Goal: Check status: Check status

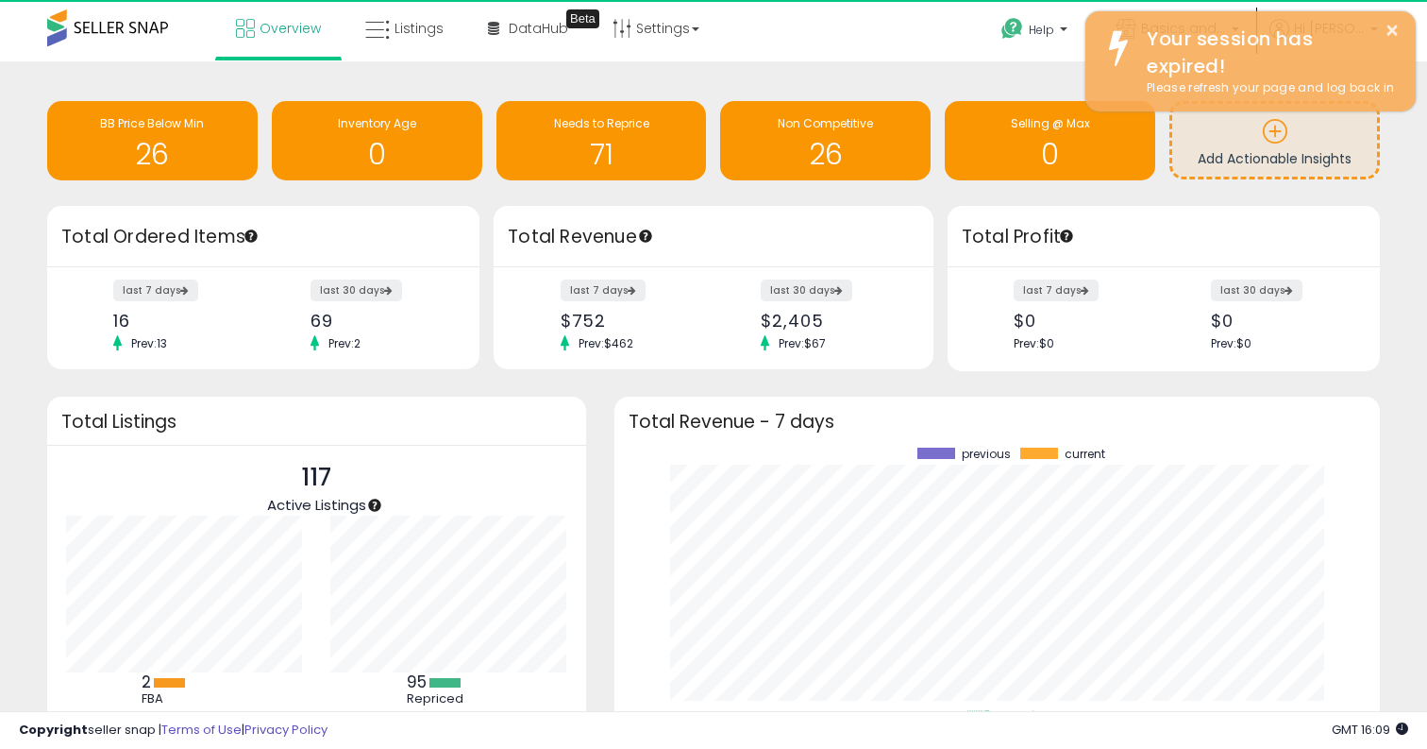
scroll to position [262, 728]
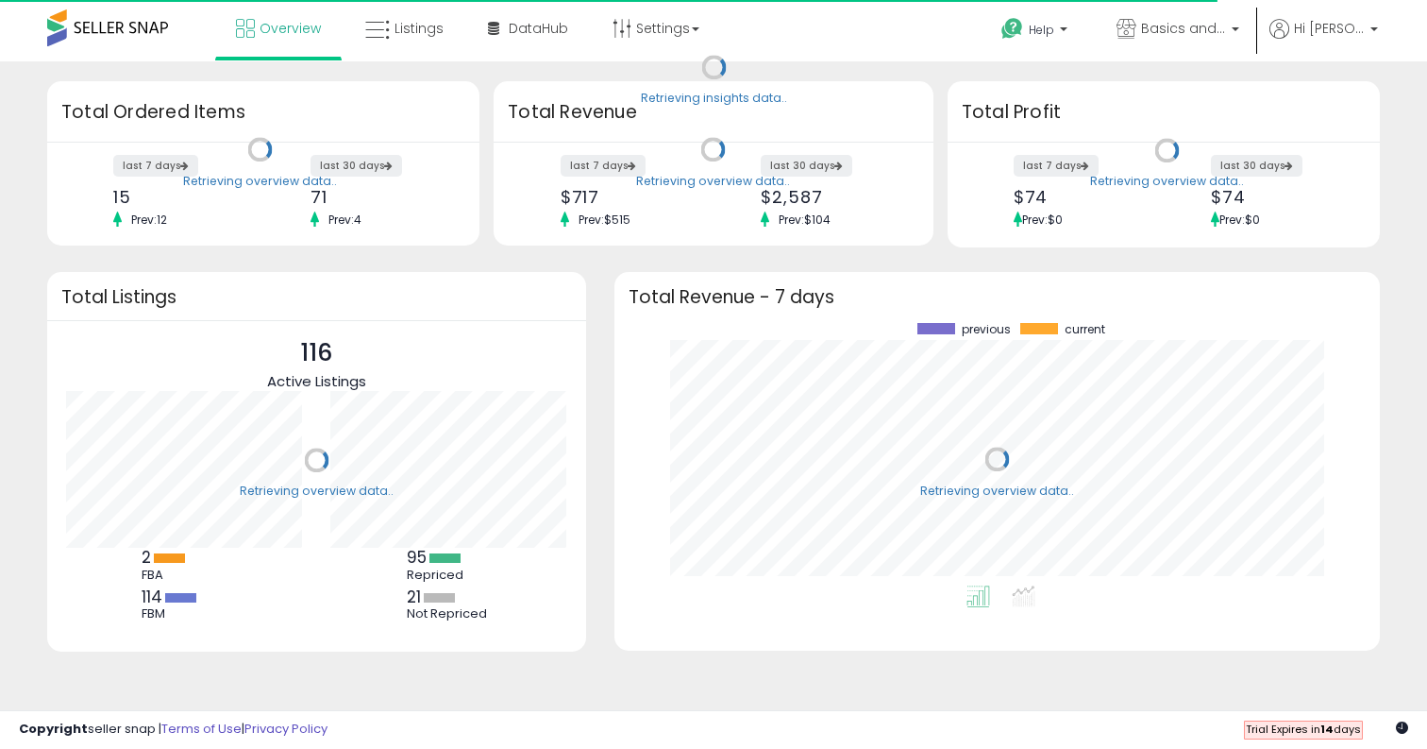
scroll to position [262, 728]
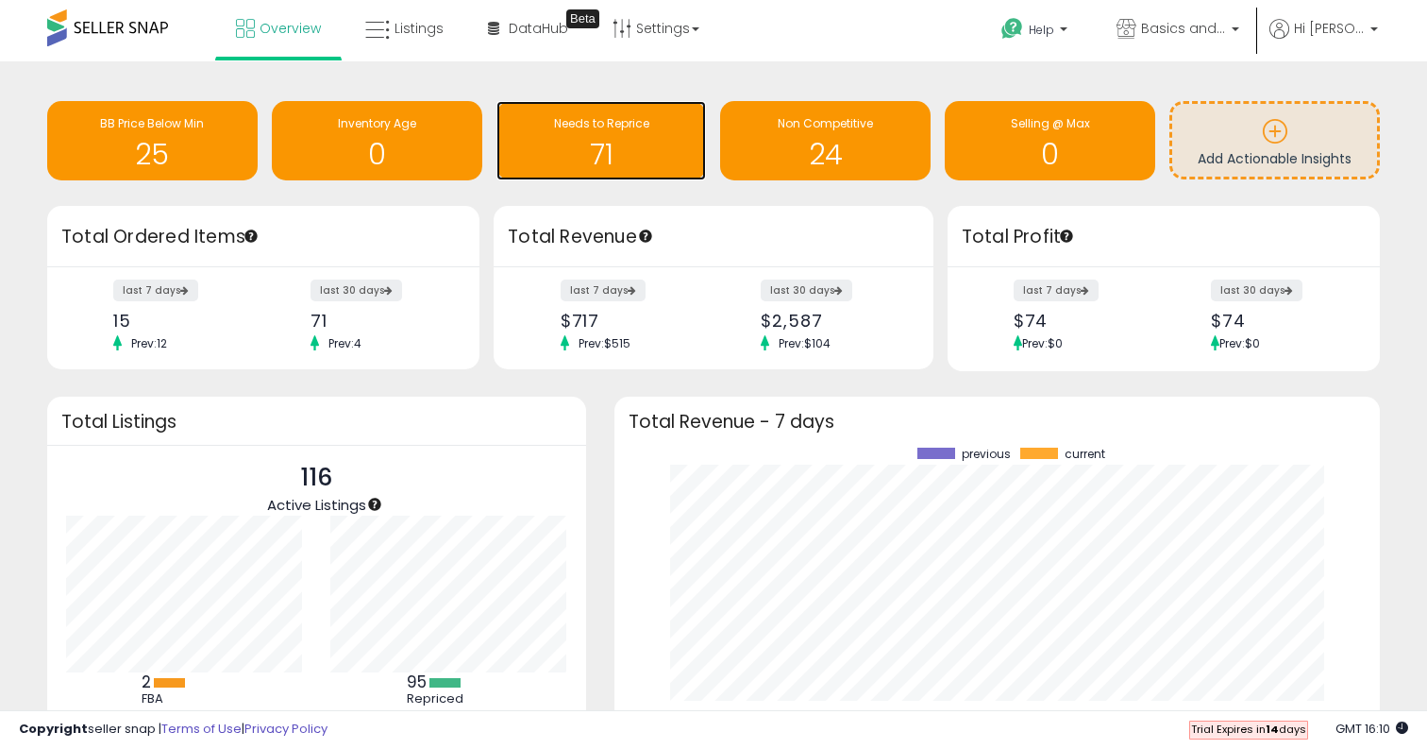
click at [613, 148] on h1 "71" at bounding box center [602, 154] width 192 height 31
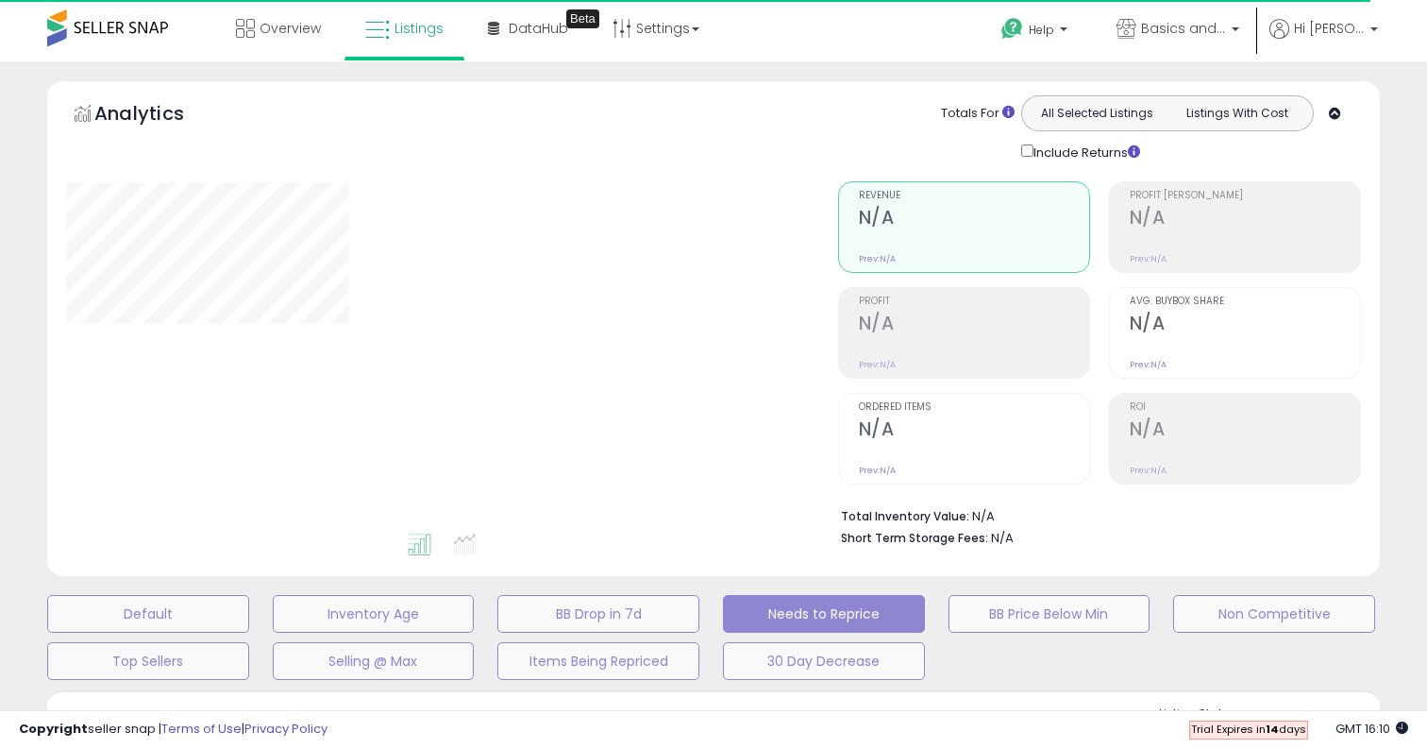
select select "**"
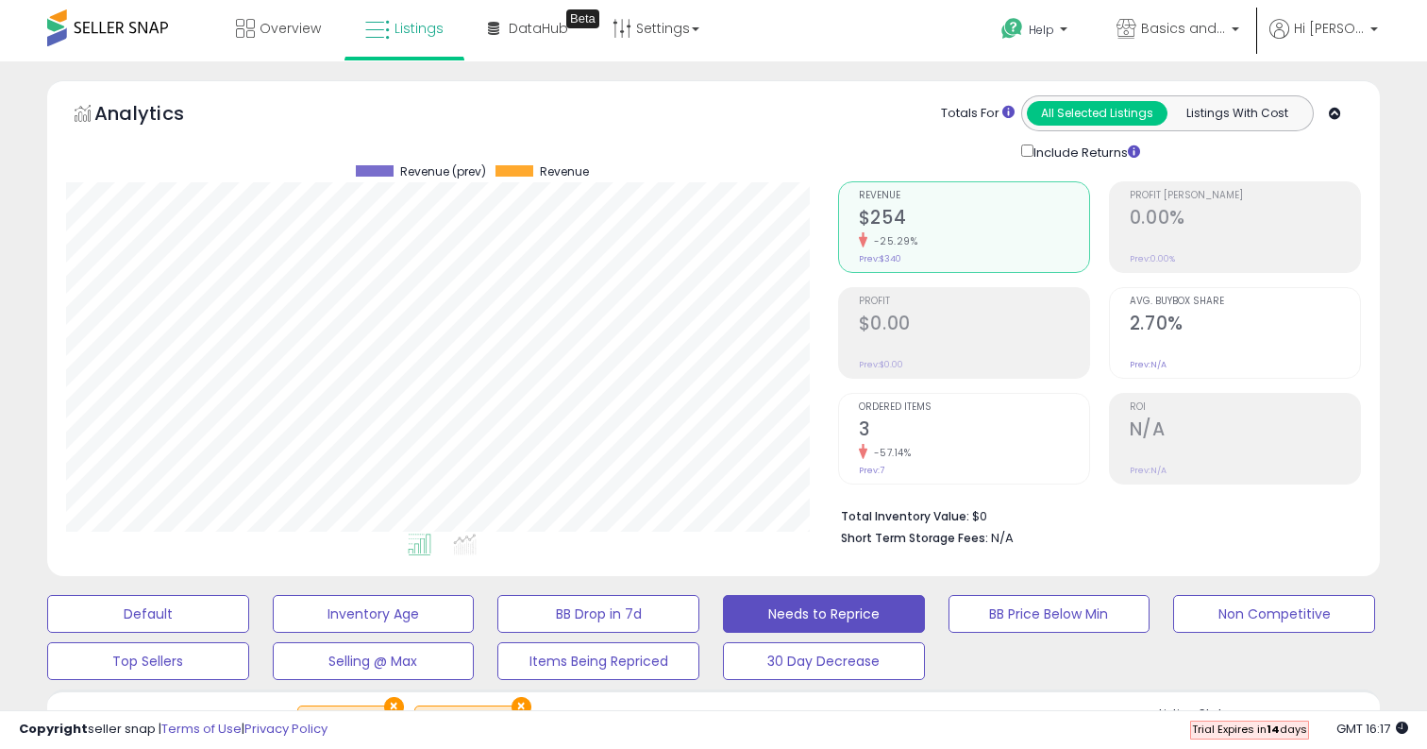
click at [887, 216] on h2 "$254" at bounding box center [974, 219] width 230 height 25
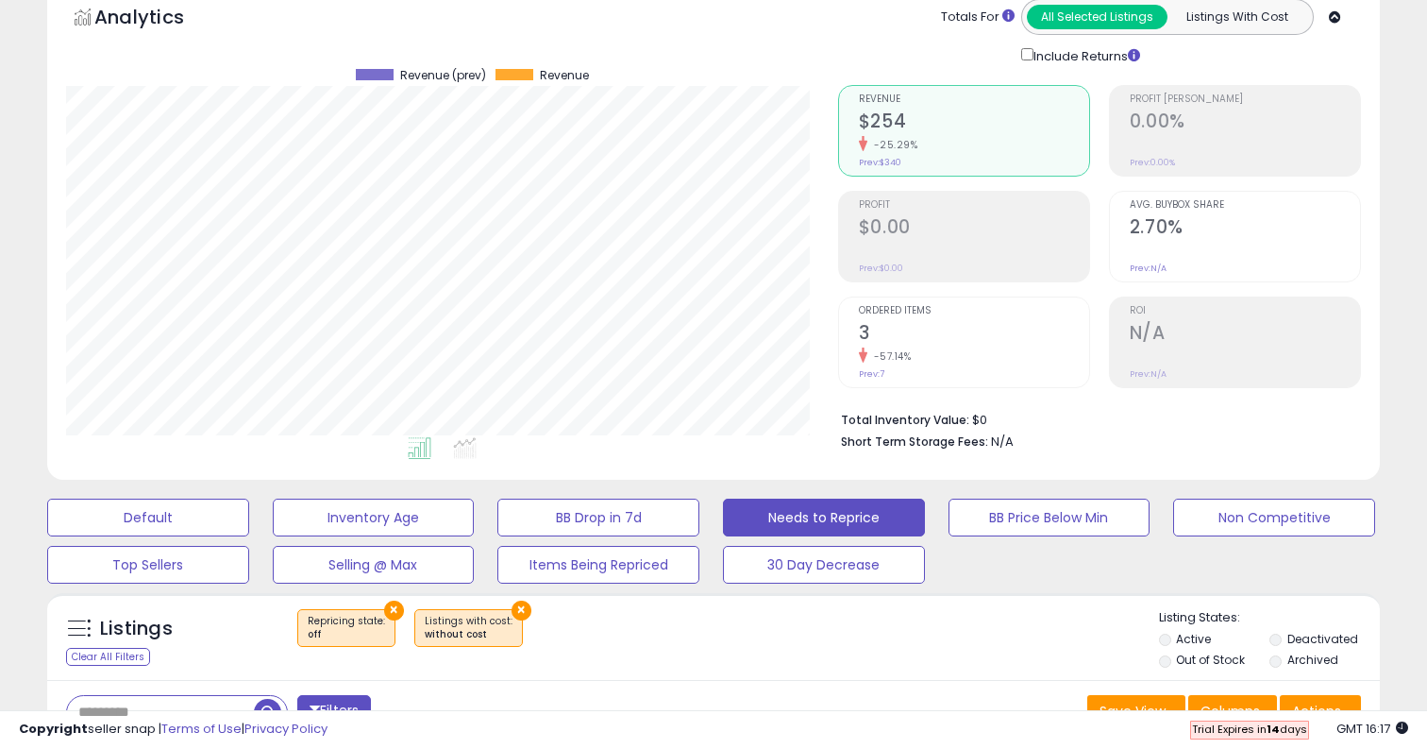
scroll to position [120, 0]
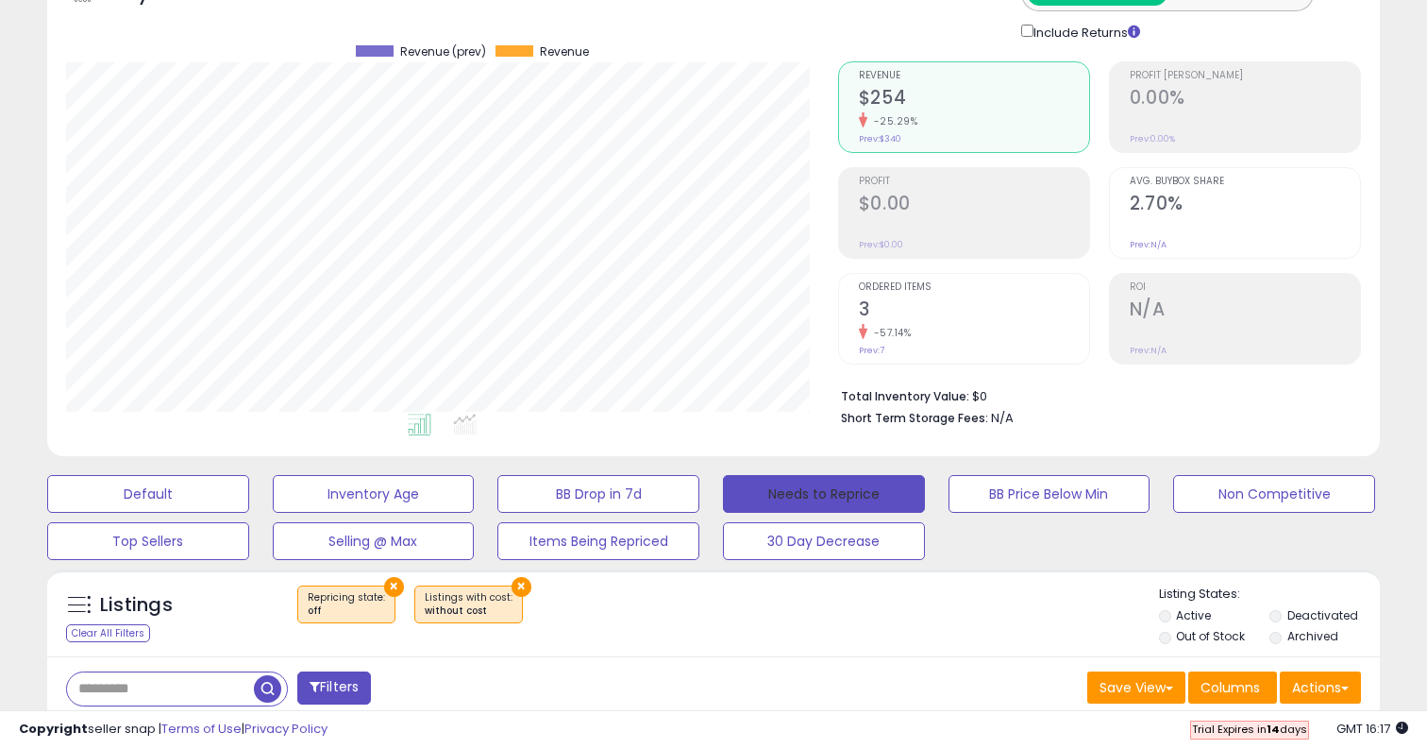
click at [834, 490] on button "Needs to Reprice" at bounding box center [824, 494] width 202 height 38
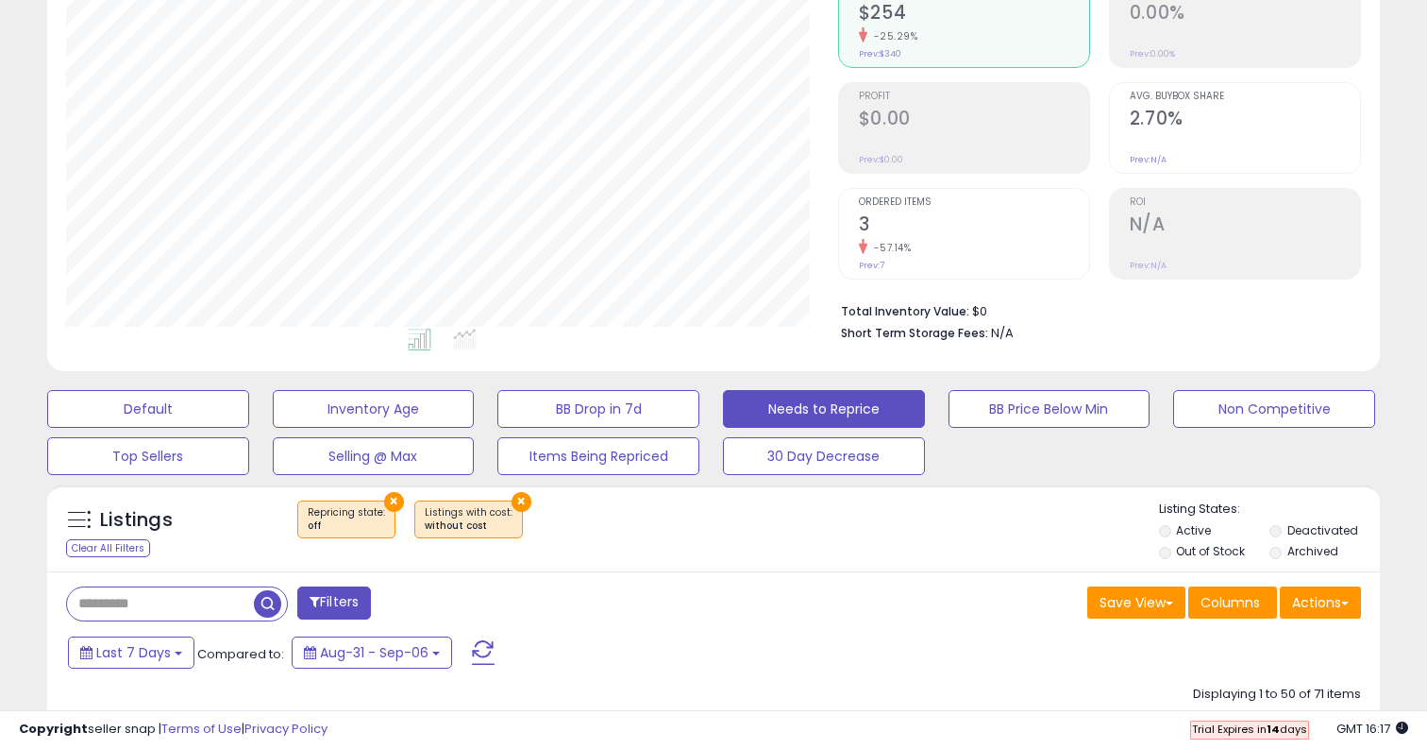
scroll to position [169, 0]
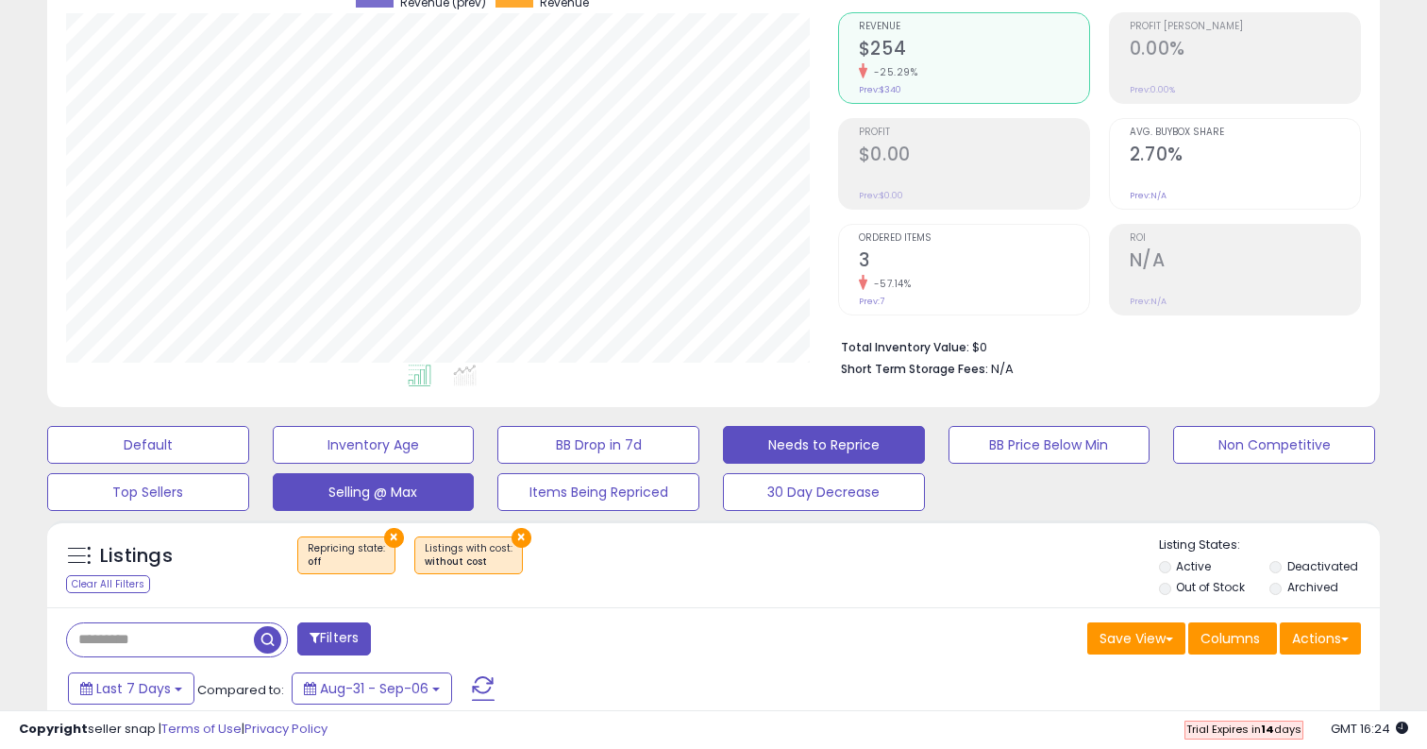
click at [441, 491] on button "Selling @ Max" at bounding box center [374, 492] width 202 height 38
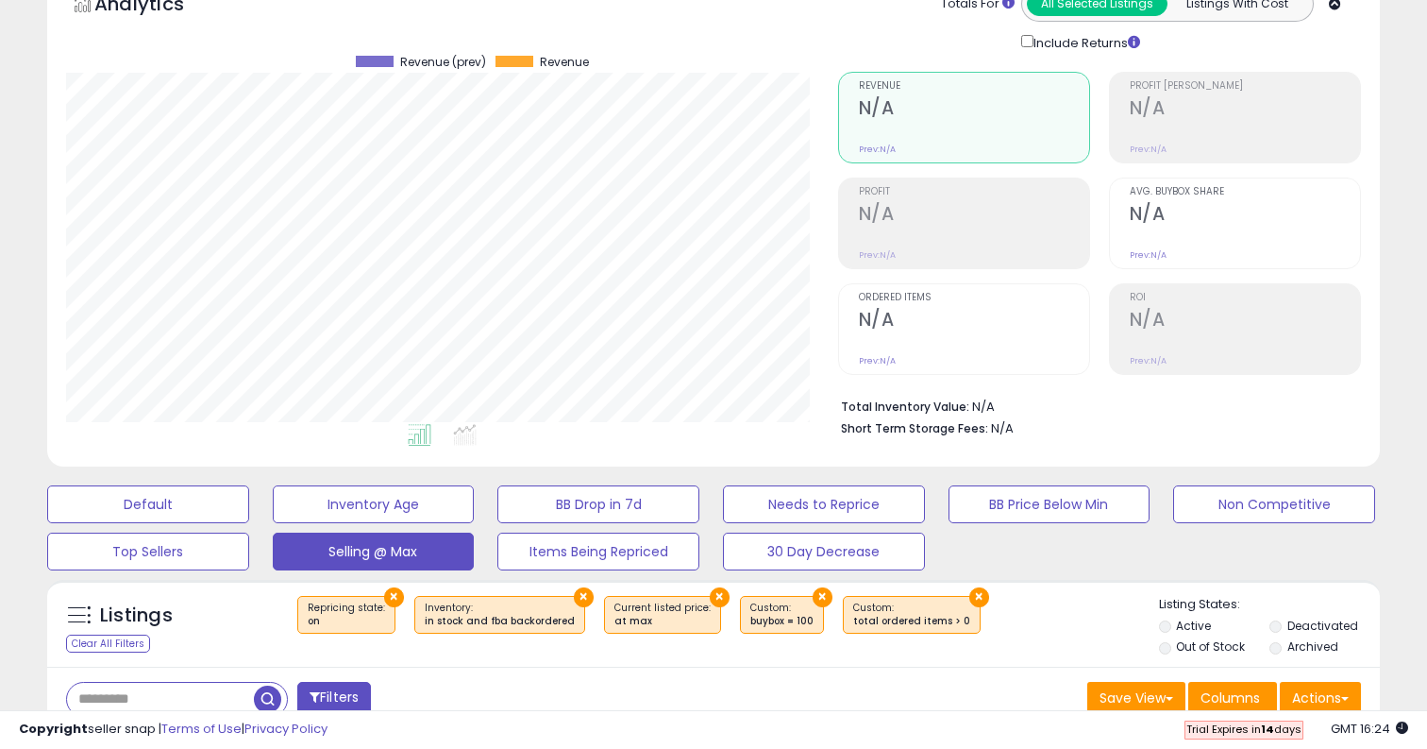
scroll to position [389, 0]
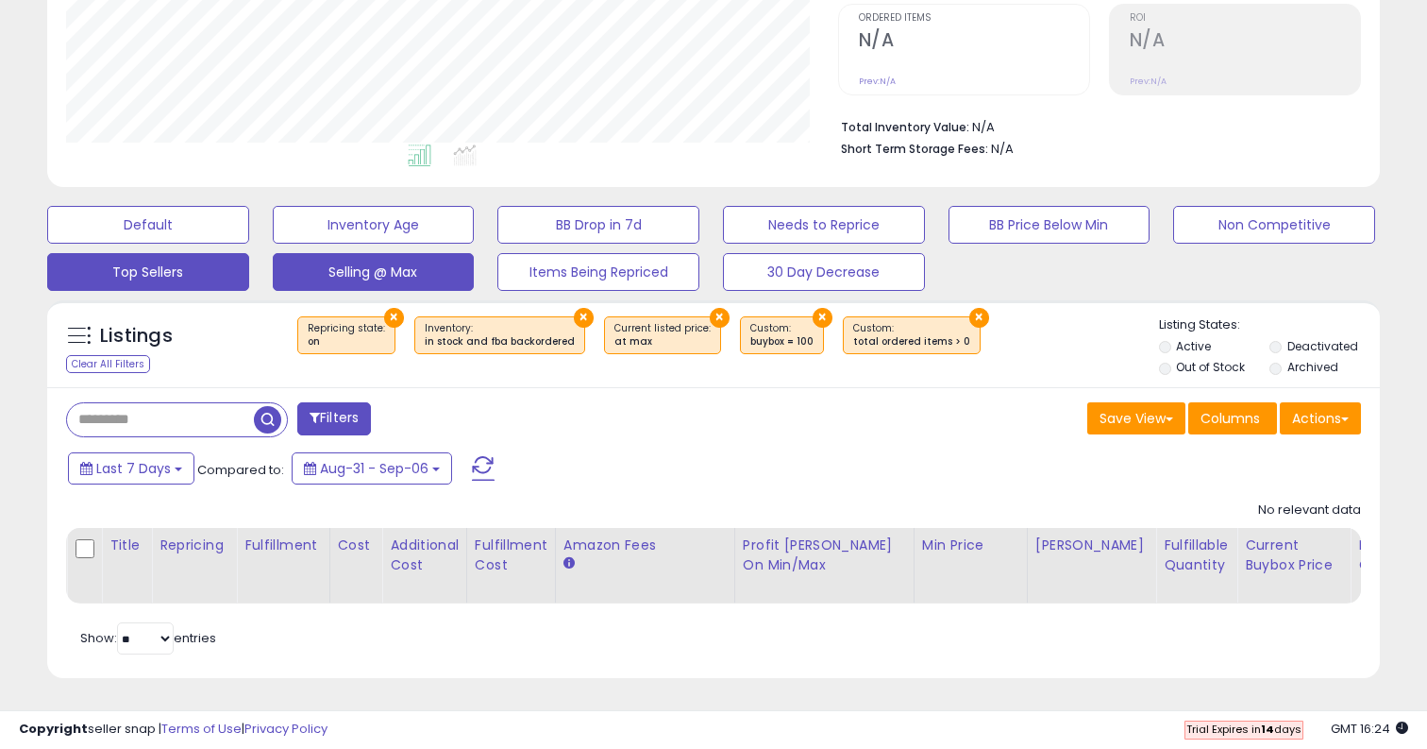
click at [229, 272] on button "Top Sellers" at bounding box center [148, 272] width 202 height 38
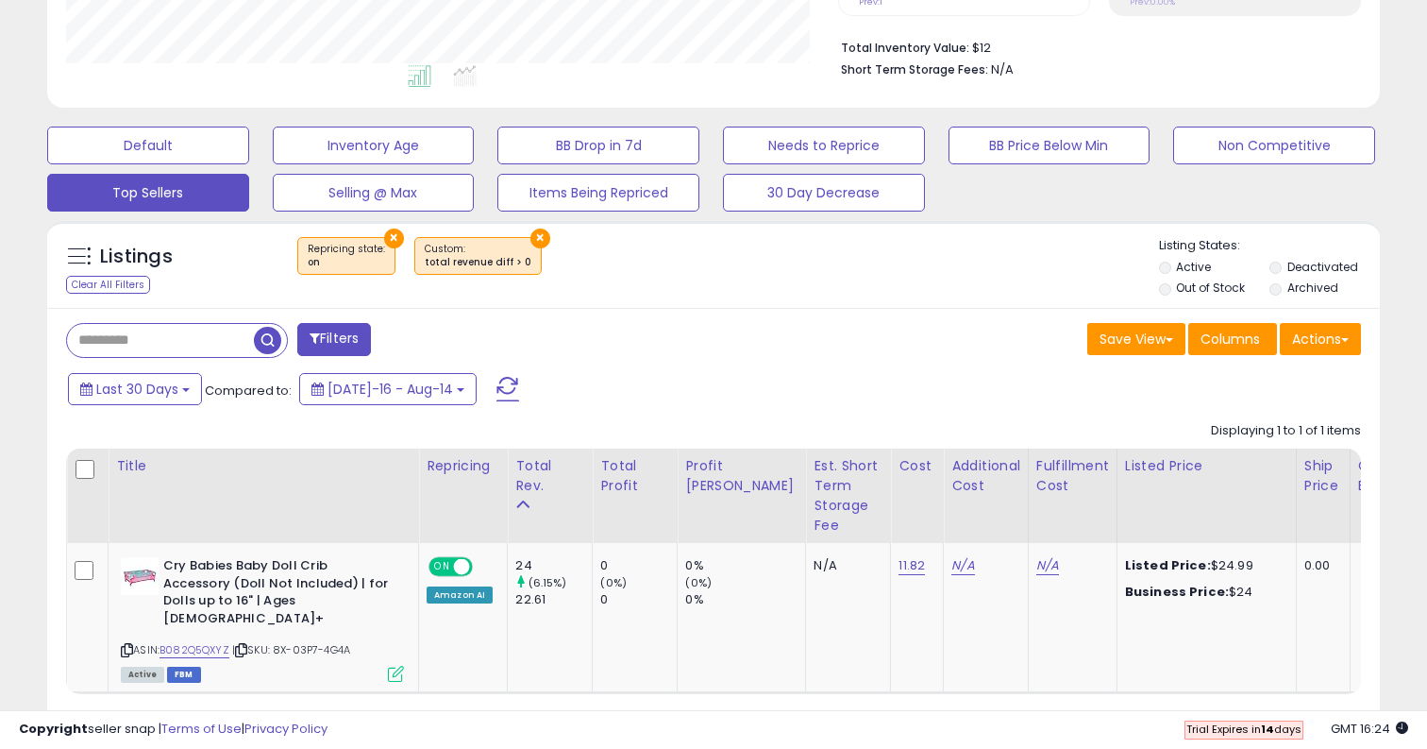
scroll to position [459, 0]
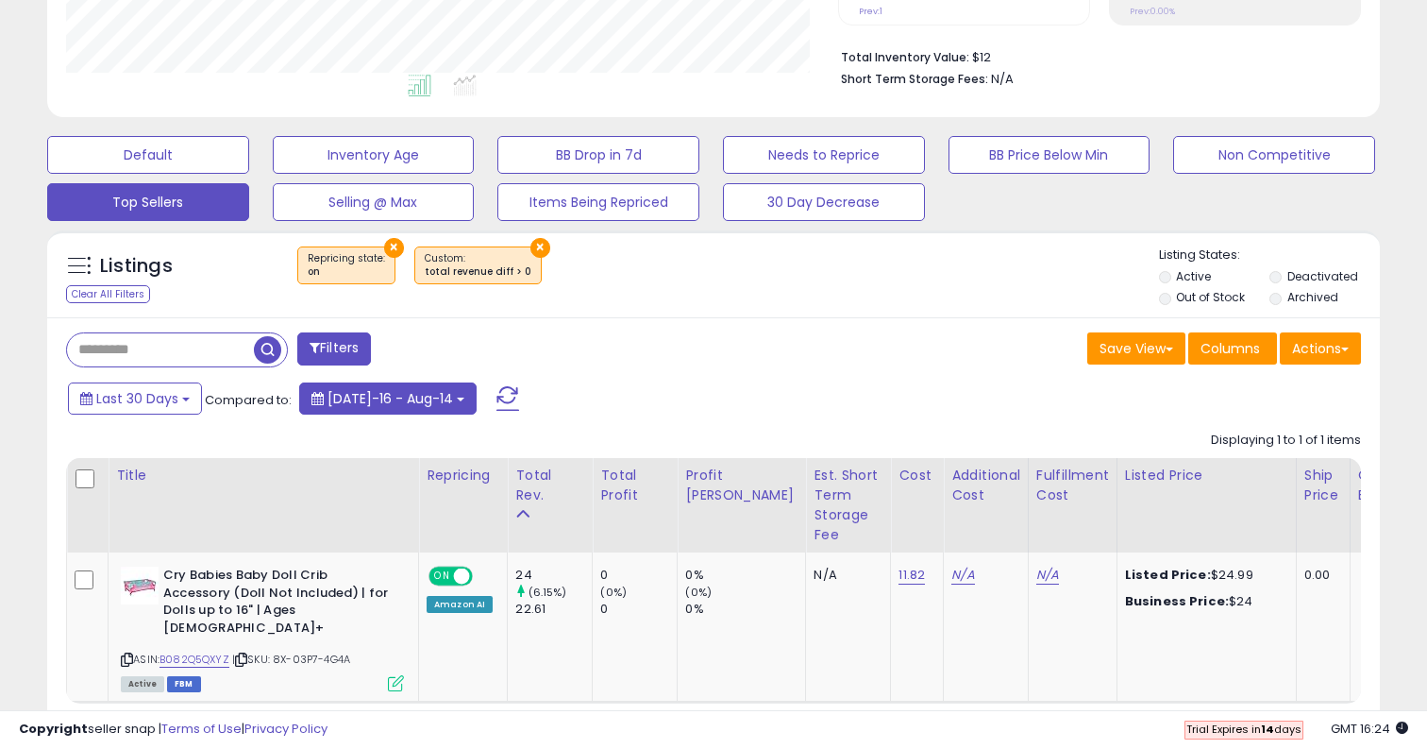
click at [389, 397] on span "[DATE]-16 - Aug-14" at bounding box center [391, 398] width 126 height 19
click at [690, 368] on div "Filters" at bounding box center [383, 351] width 662 height 38
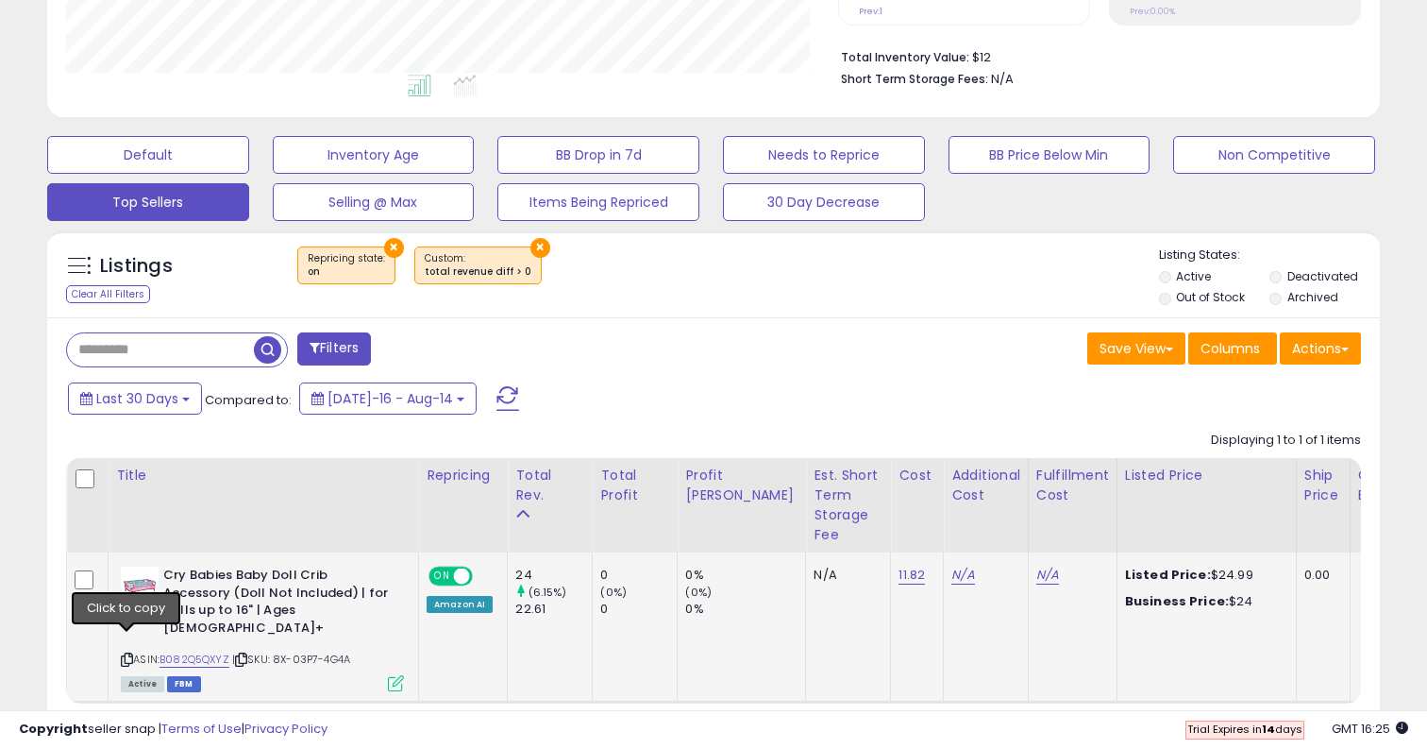
click at [128, 654] on icon at bounding box center [127, 659] width 12 height 10
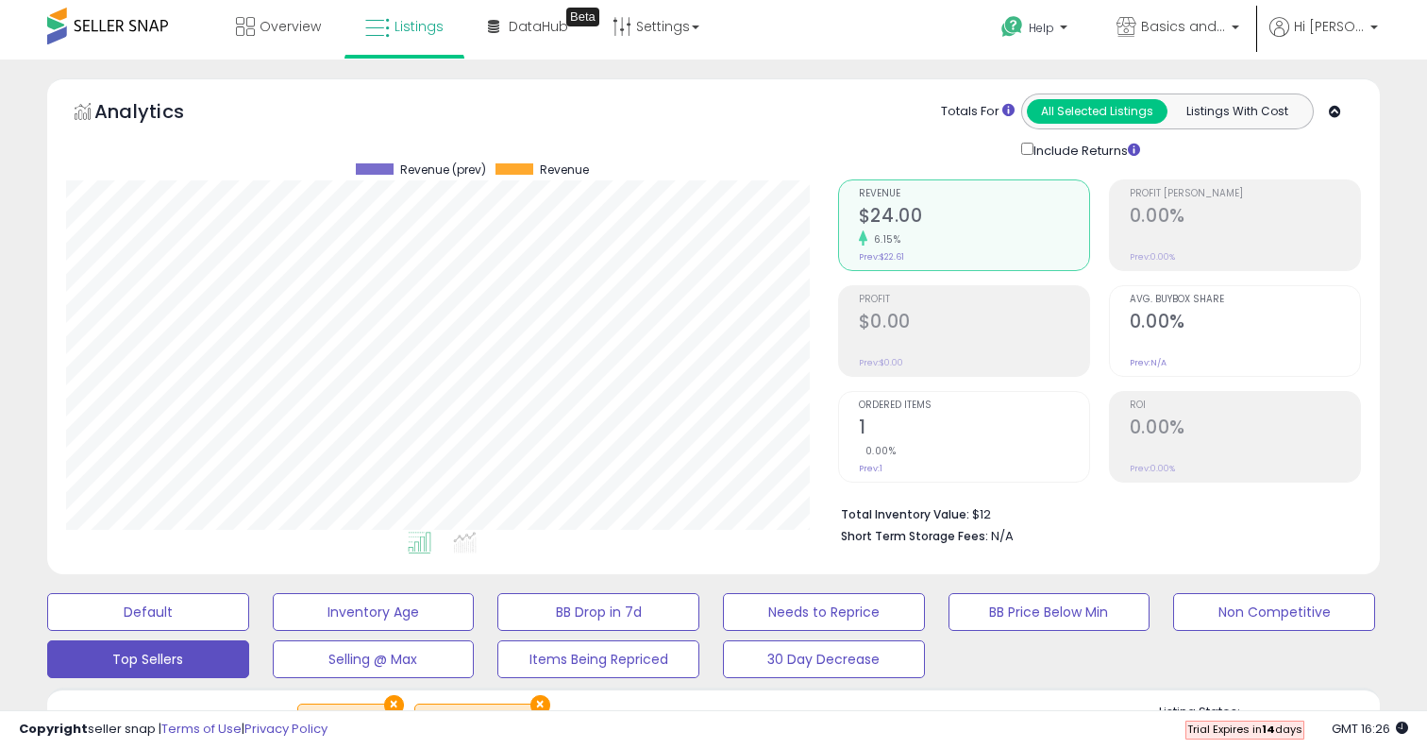
scroll to position [0, 0]
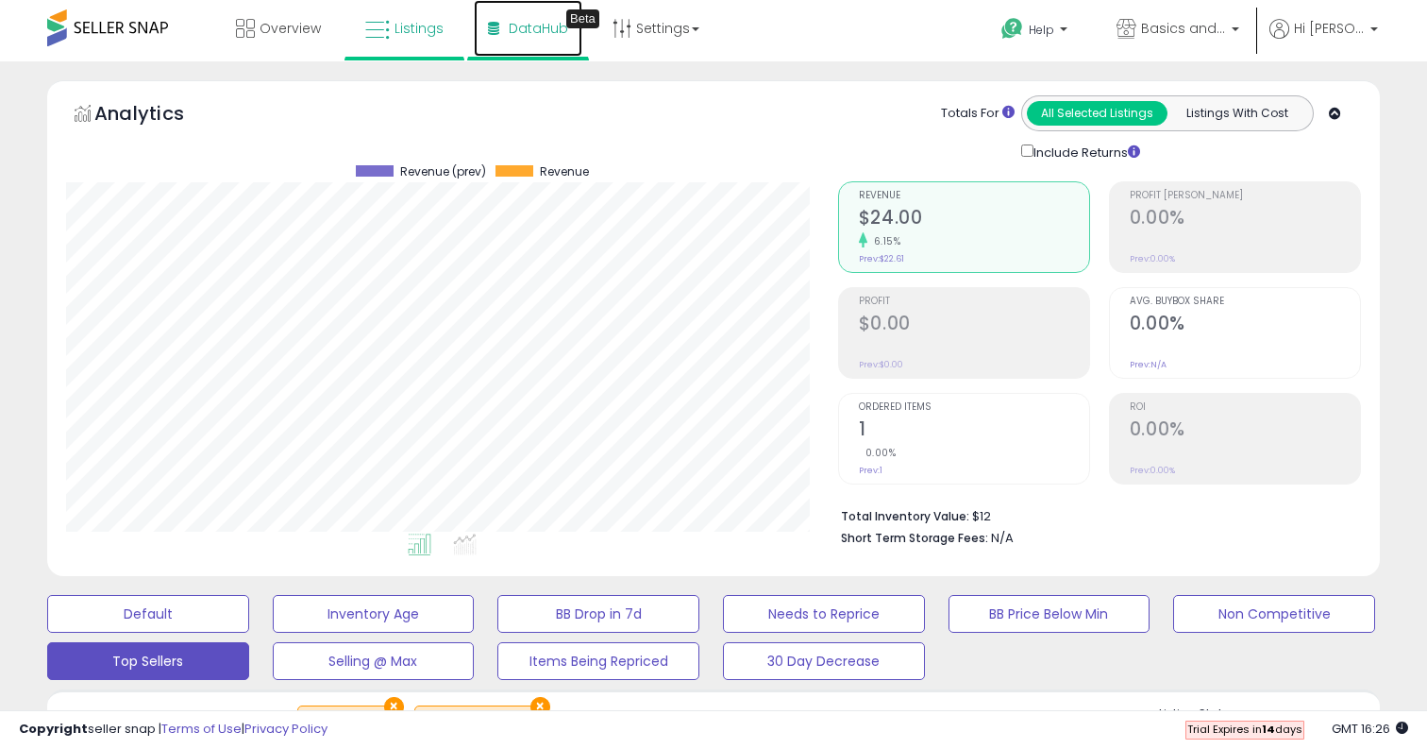
click at [538, 28] on span "DataHub" at bounding box center [538, 28] width 59 height 19
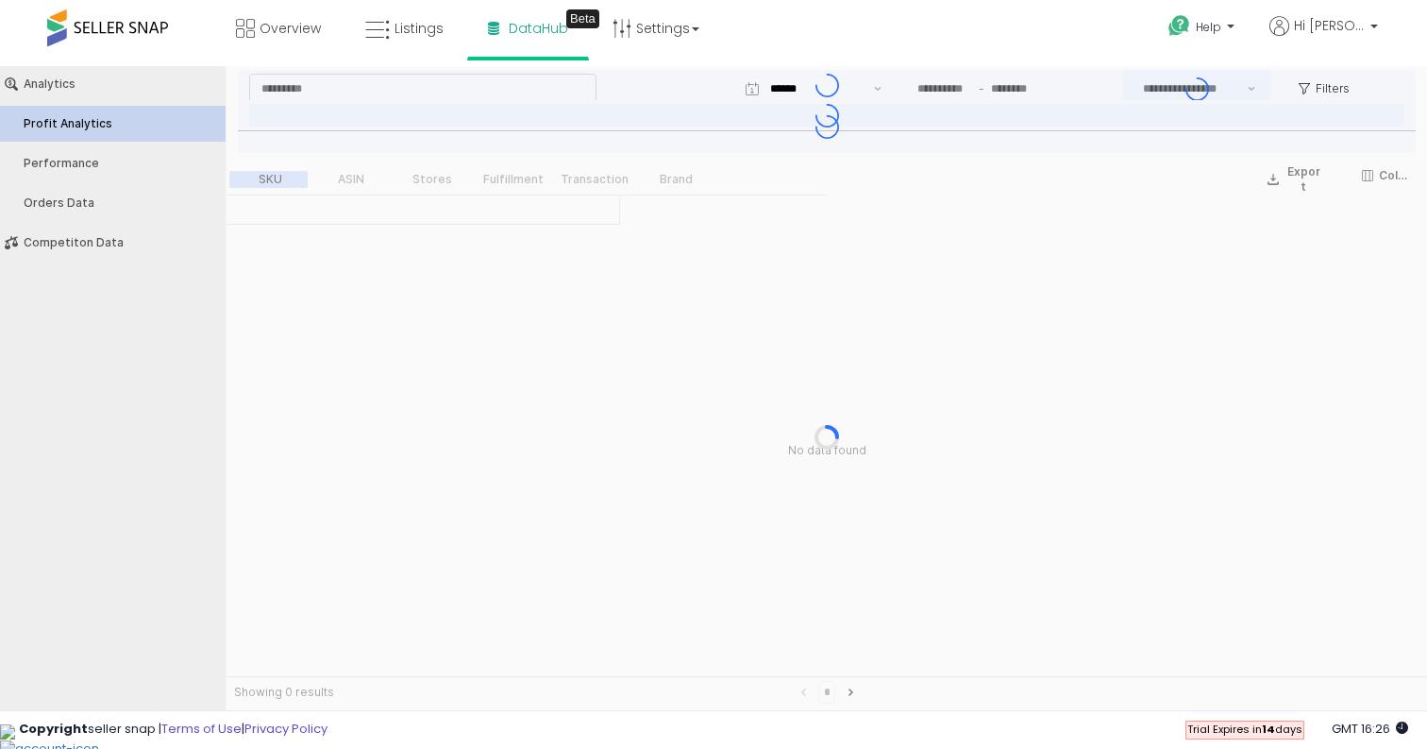
type input "***"
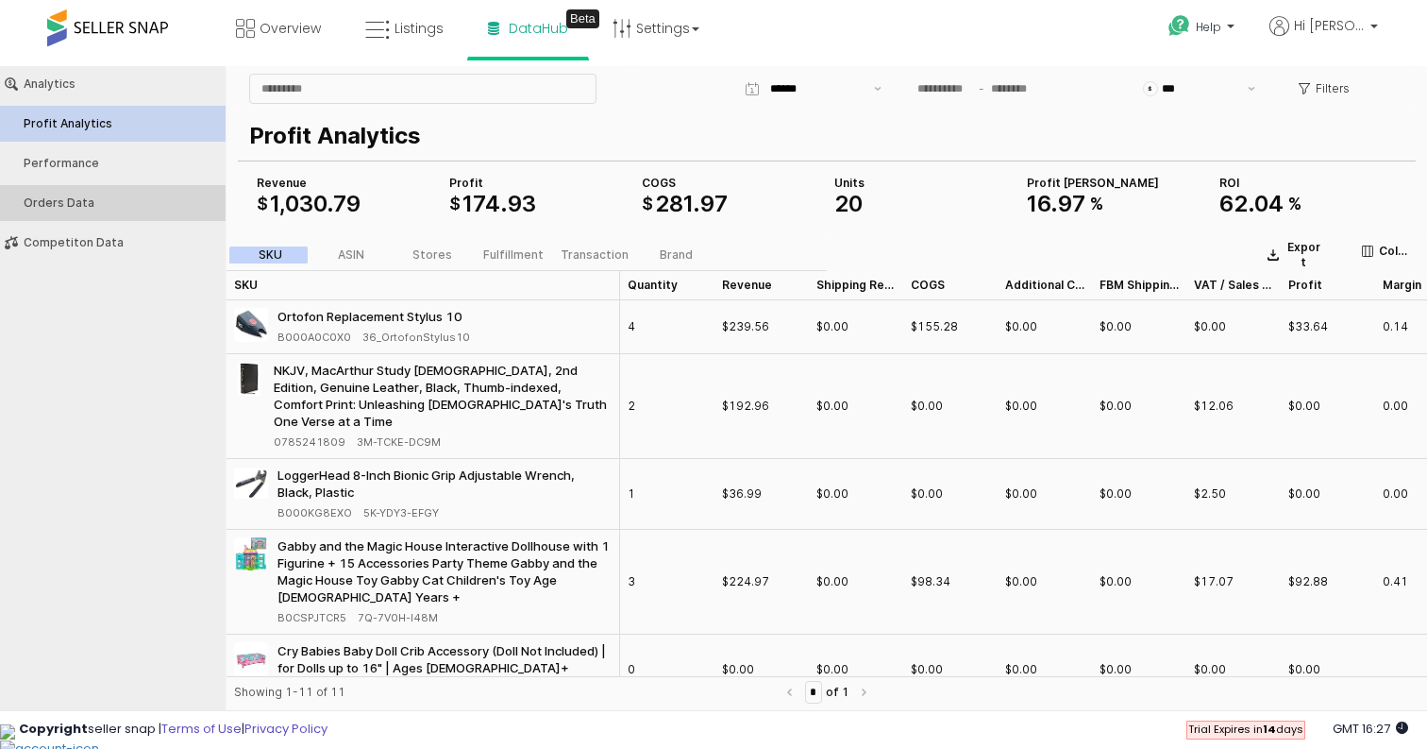
click at [94, 192] on button "Orders Data" at bounding box center [112, 203] width 239 height 36
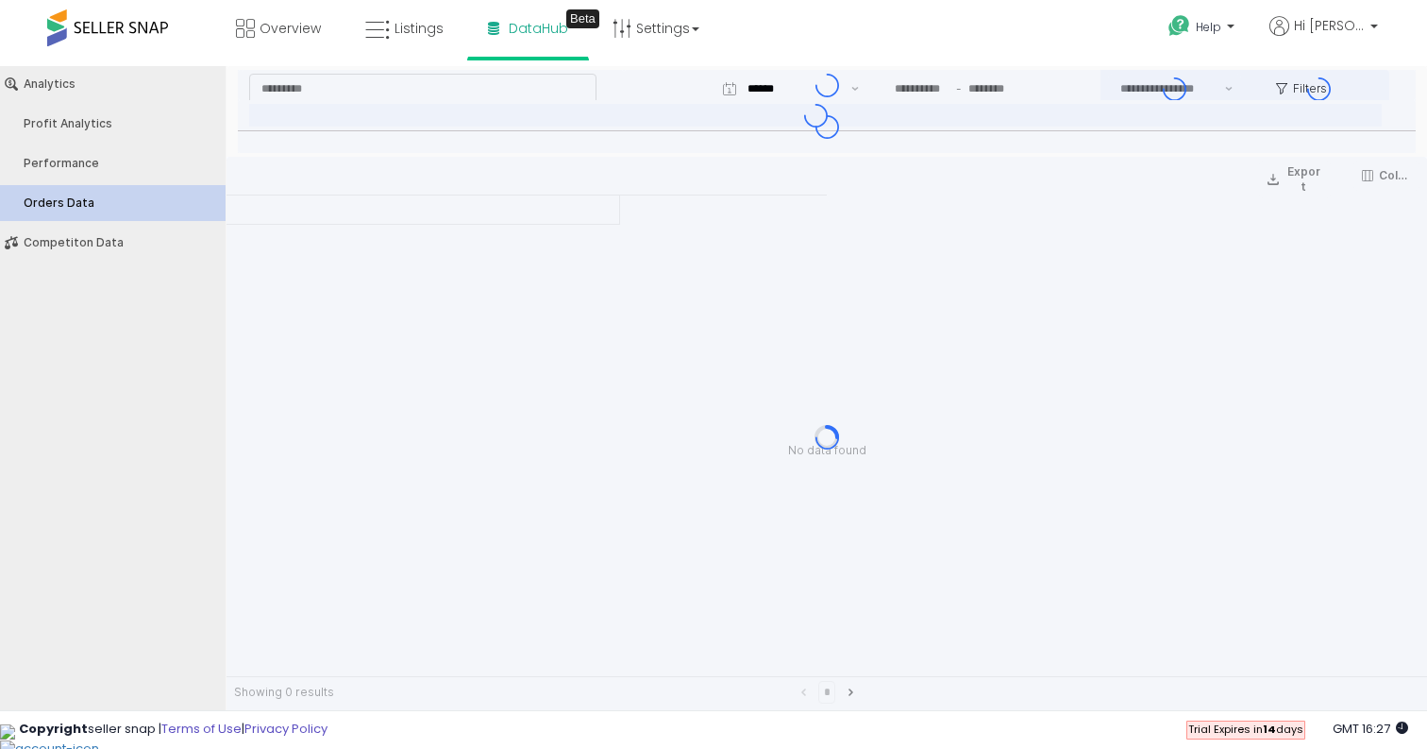
type input "***"
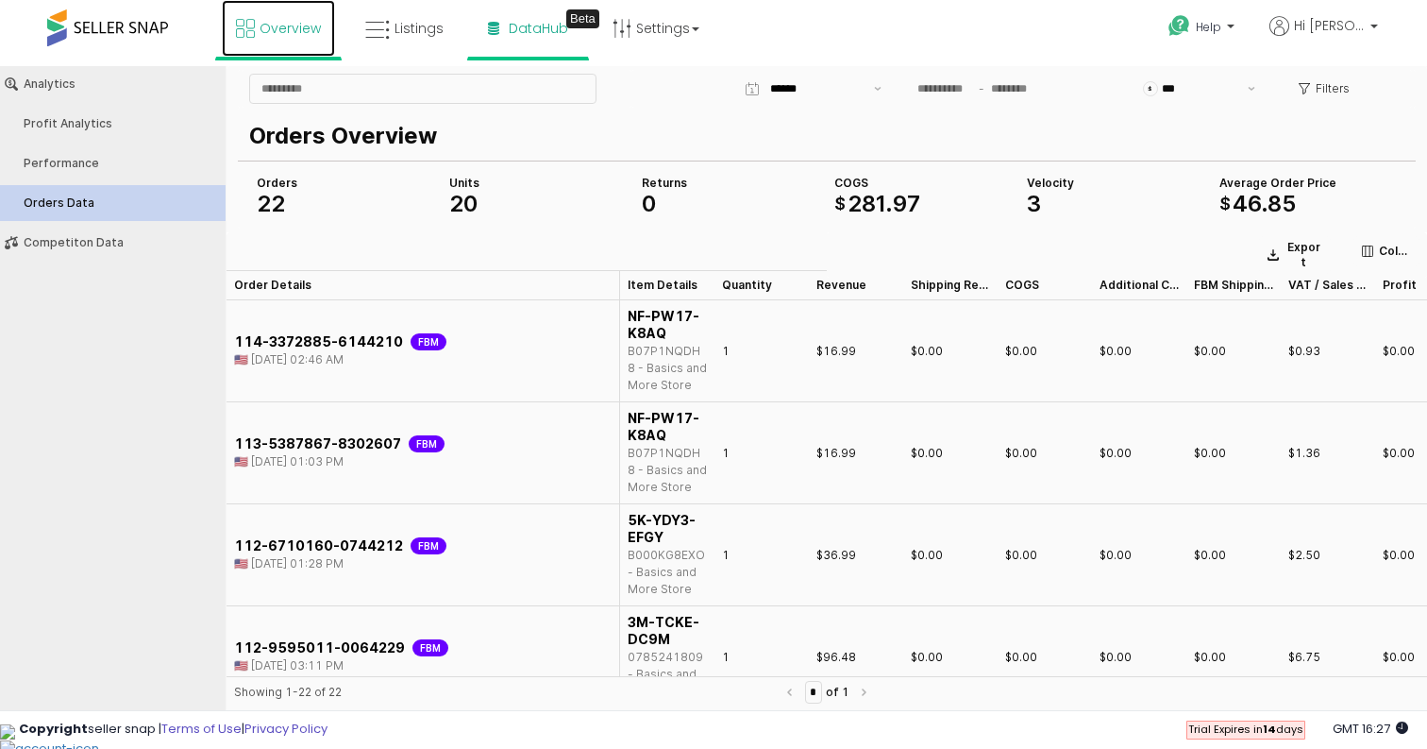
click at [301, 28] on span "Overview" at bounding box center [290, 28] width 61 height 19
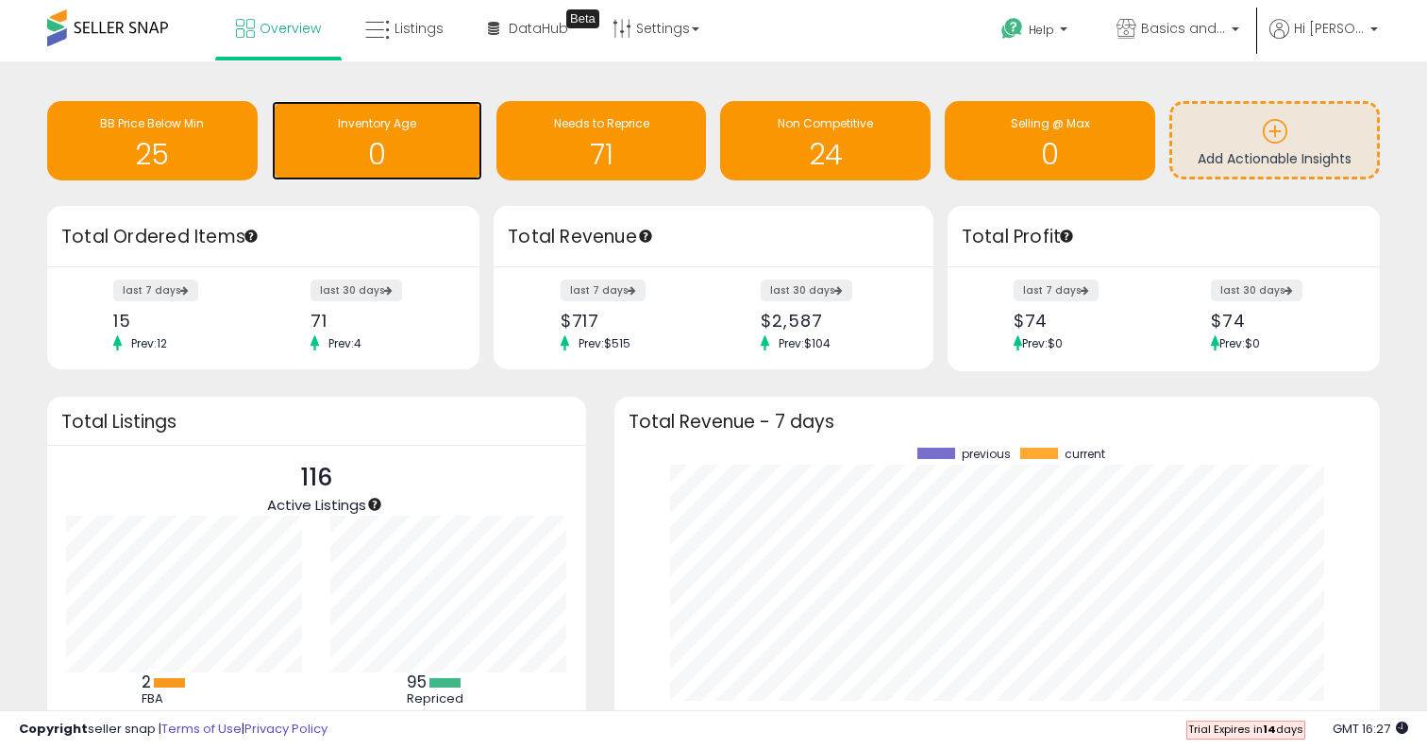
click at [403, 138] on div "0" at bounding box center [377, 142] width 192 height 55
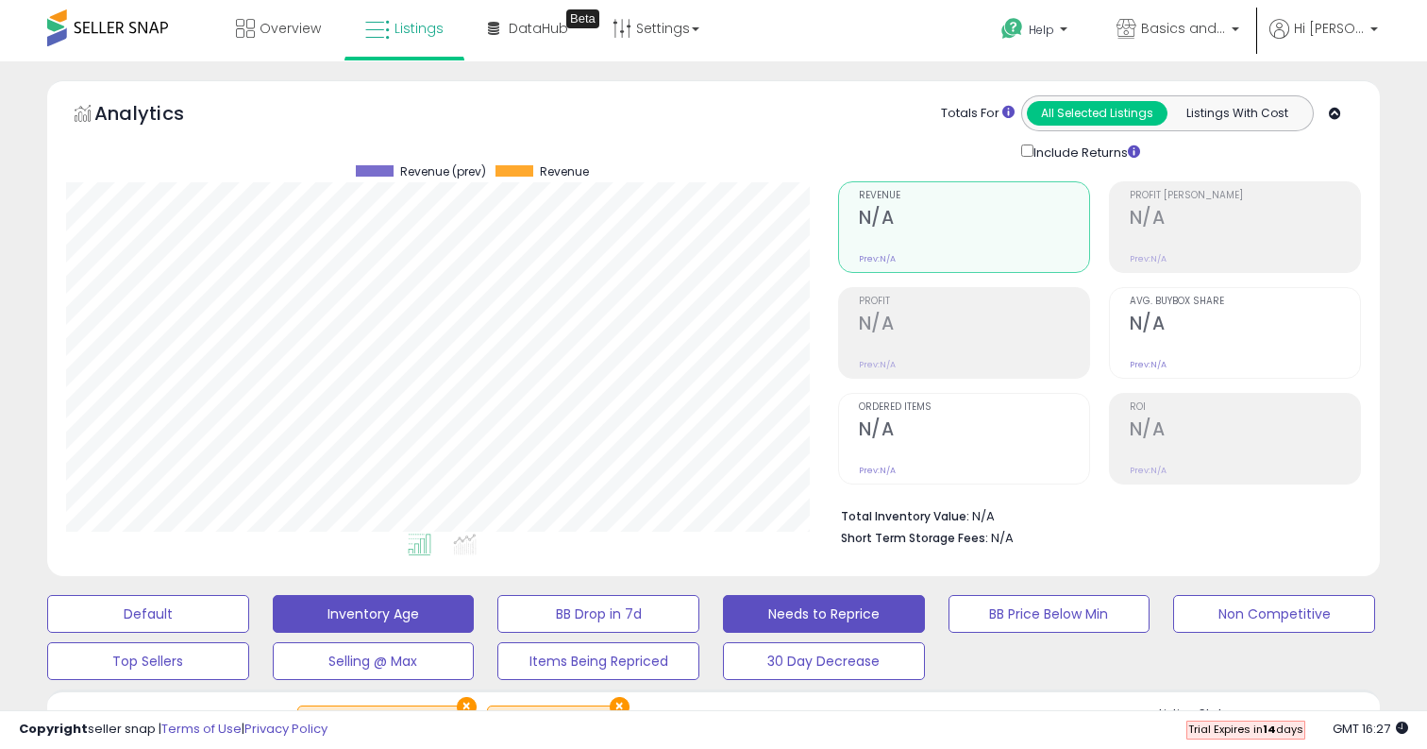
click at [823, 613] on button "Needs to Reprice" at bounding box center [824, 614] width 202 height 38
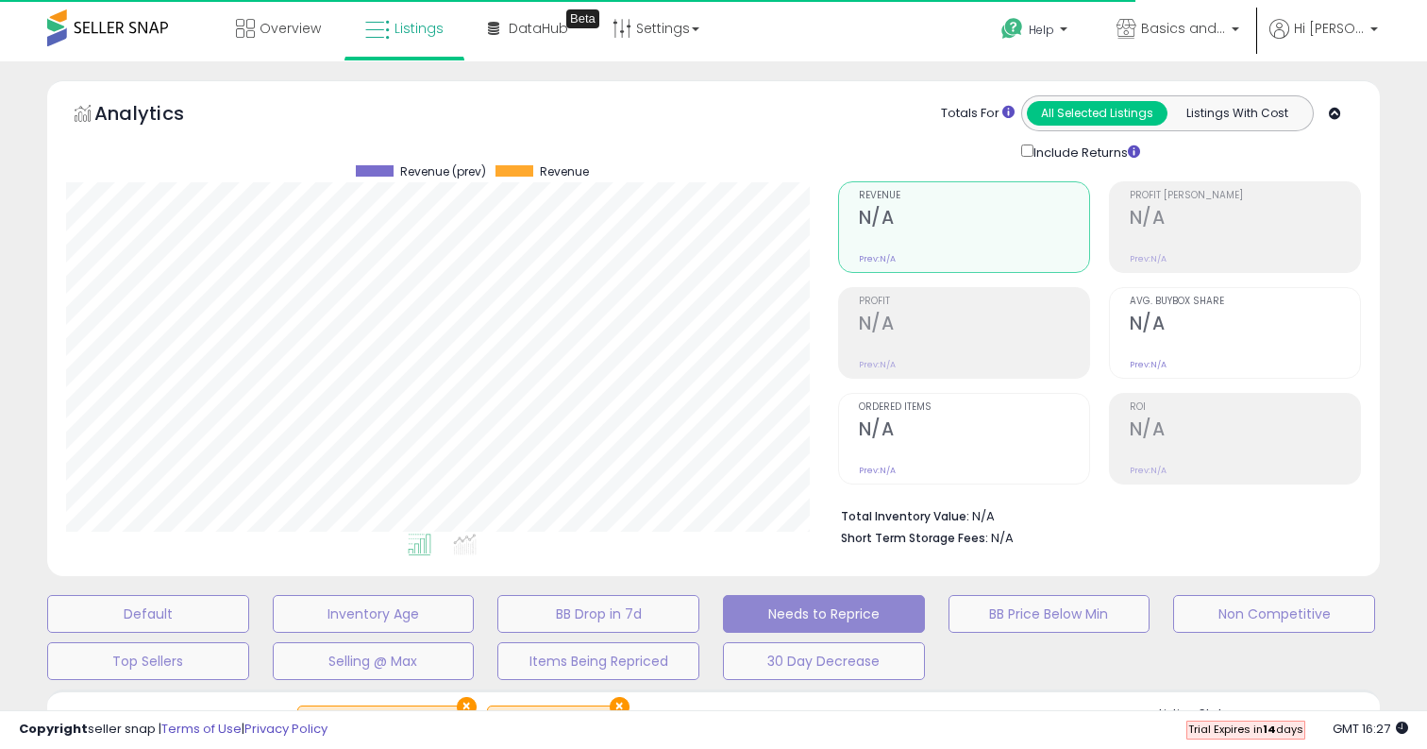
select select "**"
